Goal: Task Accomplishment & Management: Complete application form

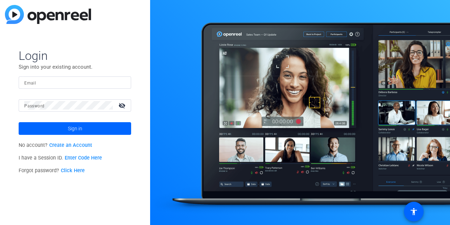
click at [72, 146] on link "Create an Account" at bounding box center [70, 145] width 43 height 6
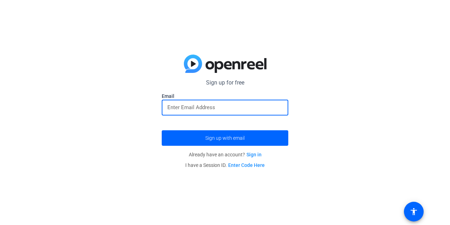
click at [191, 106] on input "email" at bounding box center [224, 107] width 115 height 8
click at [191, 110] on input "email" at bounding box center [224, 107] width 115 height 8
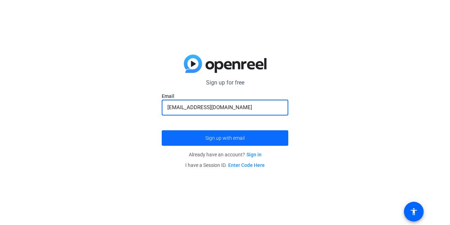
type input "hanyhamza1974@gmail.com"
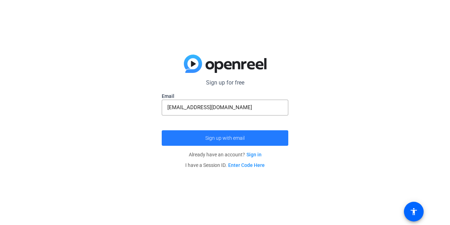
click at [226, 140] on span "submit" at bounding box center [225, 137] width 127 height 17
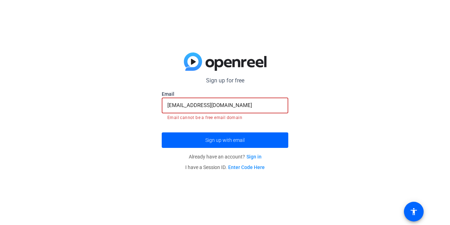
click at [246, 104] on input "hanyhamza1974@gmail.com" at bounding box center [224, 105] width 115 height 8
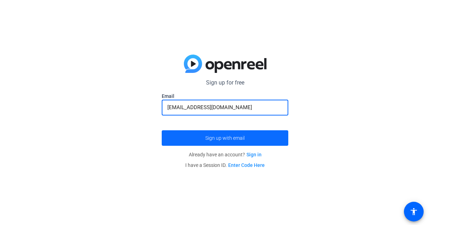
click at [217, 138] on span "Sign up with email" at bounding box center [224, 138] width 39 height 0
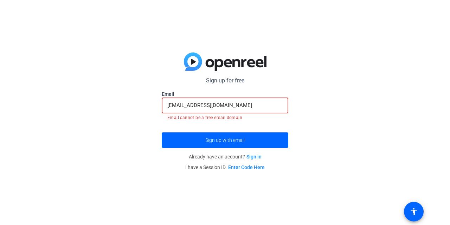
click at [243, 103] on input "hanyhamza1974@gmail.com" at bounding box center [224, 105] width 115 height 8
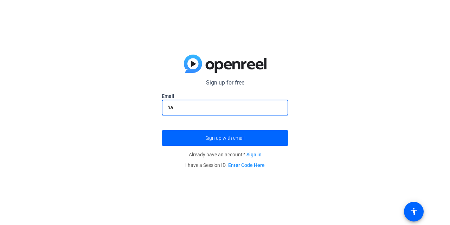
type input "h"
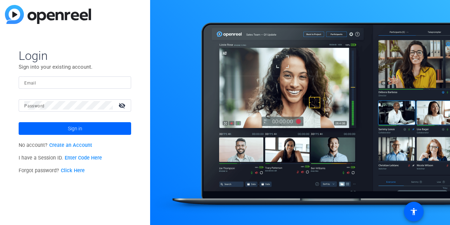
click at [77, 144] on link "Create an Account" at bounding box center [70, 145] width 43 height 6
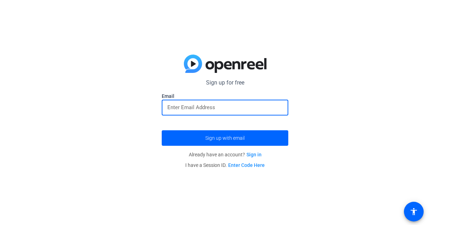
click at [184, 106] on input "email" at bounding box center [224, 107] width 115 height 8
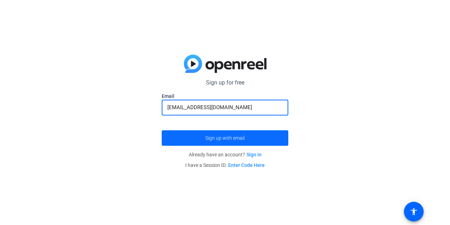
type input "hani.hamza@moe.sch.ae"
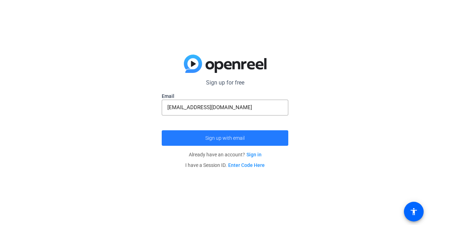
click at [219, 138] on span "Sign up with email" at bounding box center [224, 138] width 39 height 0
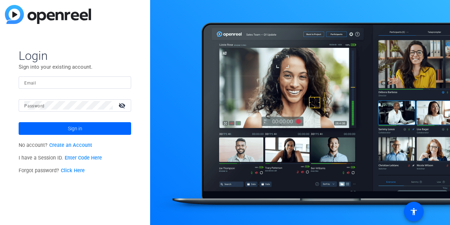
click at [183, 78] on div at bounding box center [300, 112] width 300 height 225
drag, startPoint x: 235, startPoint y: 93, endPoint x: 189, endPoint y: 98, distance: 46.3
click at [189, 98] on div at bounding box center [300, 112] width 300 height 225
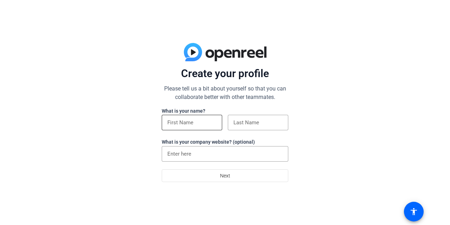
click at [192, 121] on input at bounding box center [191, 122] width 49 height 8
type input "‪hany"
type input "anwar‬‏"
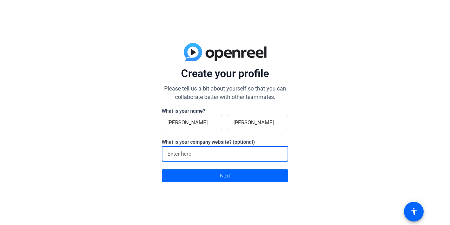
click at [205, 150] on input at bounding box center [224, 153] width 115 height 8
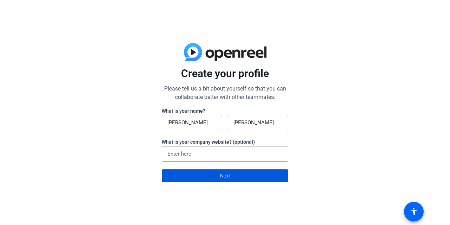
click at [214, 180] on span at bounding box center [225, 175] width 126 height 17
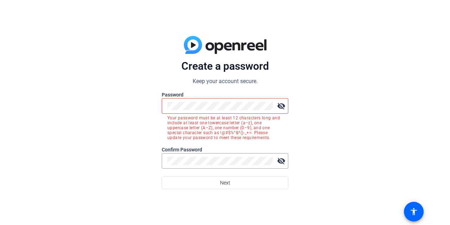
click at [282, 107] on mat-icon "visibility_off" at bounding box center [281, 106] width 14 height 14
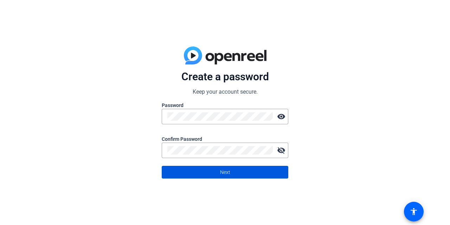
click at [211, 175] on span at bounding box center [225, 171] width 126 height 17
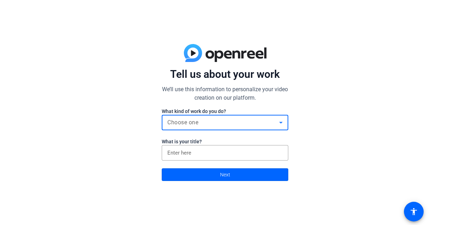
click at [190, 123] on span "Choose one" at bounding box center [182, 122] width 31 height 7
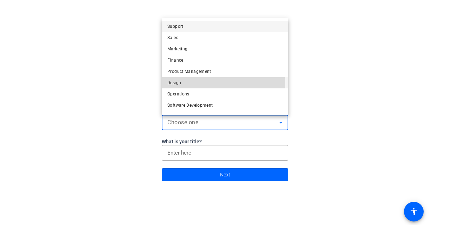
click at [188, 83] on mat-option "Design" at bounding box center [225, 82] width 127 height 11
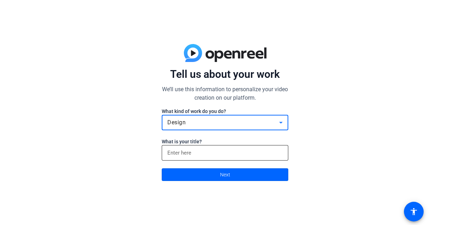
click at [198, 157] on div at bounding box center [224, 152] width 115 height 15
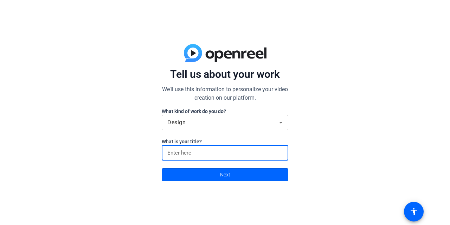
click at [194, 154] on input at bounding box center [224, 152] width 115 height 8
type input "d"
type input "Dr"
click at [198, 175] on span at bounding box center [225, 174] width 126 height 17
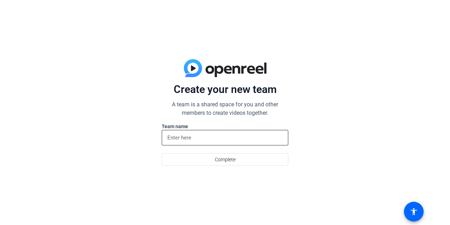
click at [188, 142] on div at bounding box center [224, 137] width 115 height 15
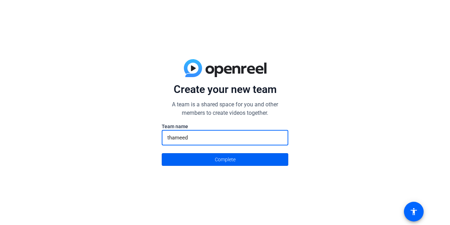
type input "thameed"
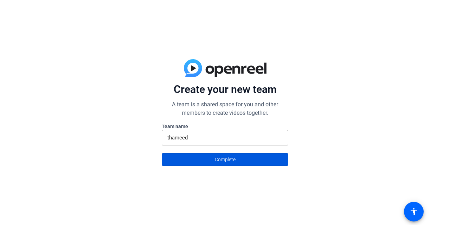
click at [194, 159] on span at bounding box center [225, 159] width 126 height 17
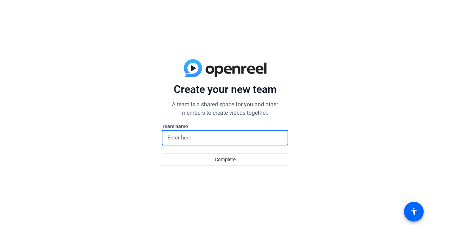
click at [191, 138] on input at bounding box center [224, 137] width 115 height 8
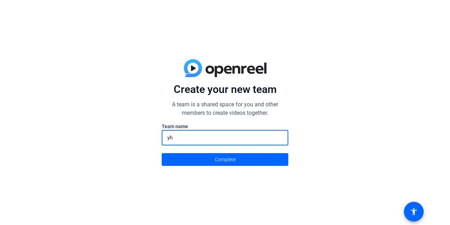
type input "y"
type input "thameed"
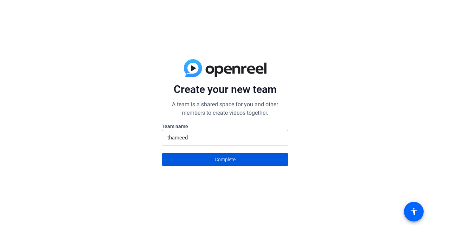
click at [208, 157] on span at bounding box center [225, 159] width 126 height 17
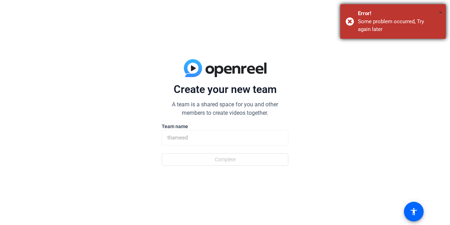
click at [442, 11] on span "×" at bounding box center [441, 12] width 4 height 8
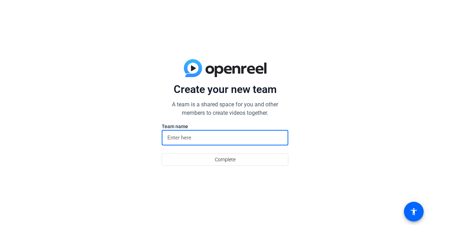
click at [194, 140] on input at bounding box center [224, 137] width 115 height 8
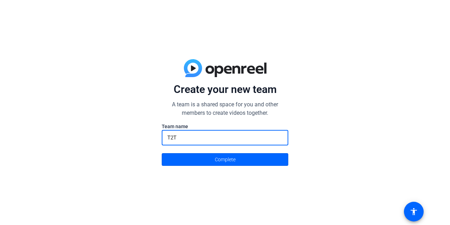
click at [194, 140] on input "T2T" at bounding box center [224, 137] width 115 height 8
type input "T2T"
click at [233, 161] on span "Complete" at bounding box center [225, 159] width 21 height 13
